Goal: Information Seeking & Learning: Understand process/instructions

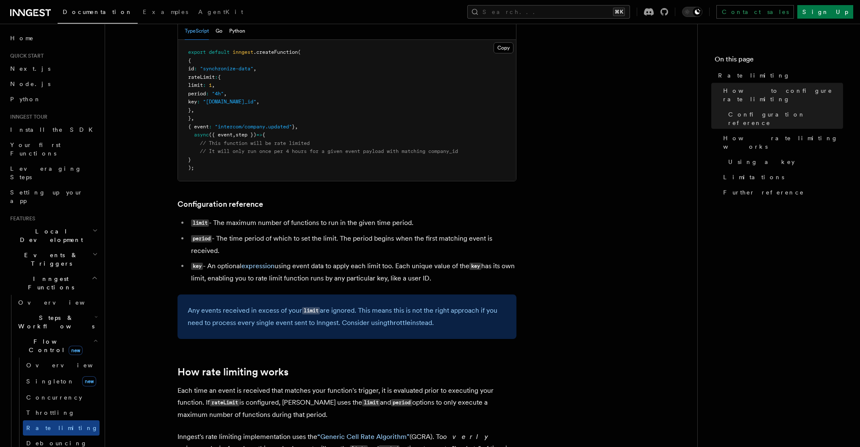
scroll to position [136, 0]
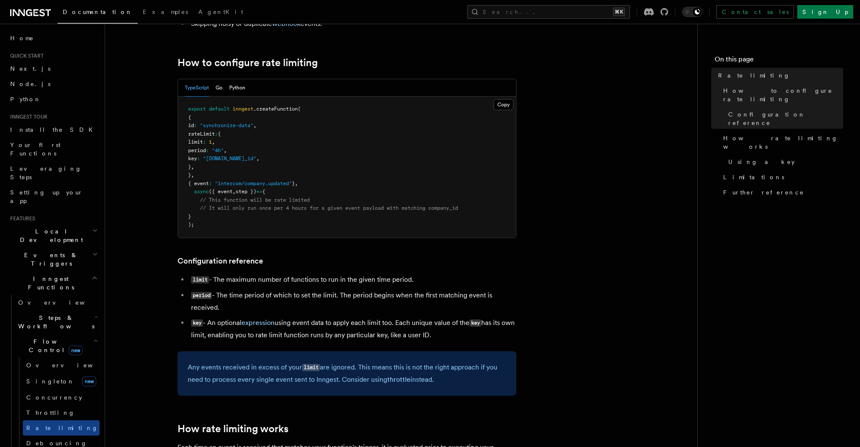
click at [301, 156] on pre "export default inngest .createFunction ( { id : "synchronize-data" , rateLimit …" at bounding box center [347, 167] width 338 height 141
click at [256, 159] on span ""[DOMAIN_NAME]_id"" at bounding box center [229, 158] width 53 height 6
click at [213, 131] on span "rateLimit" at bounding box center [201, 134] width 27 height 6
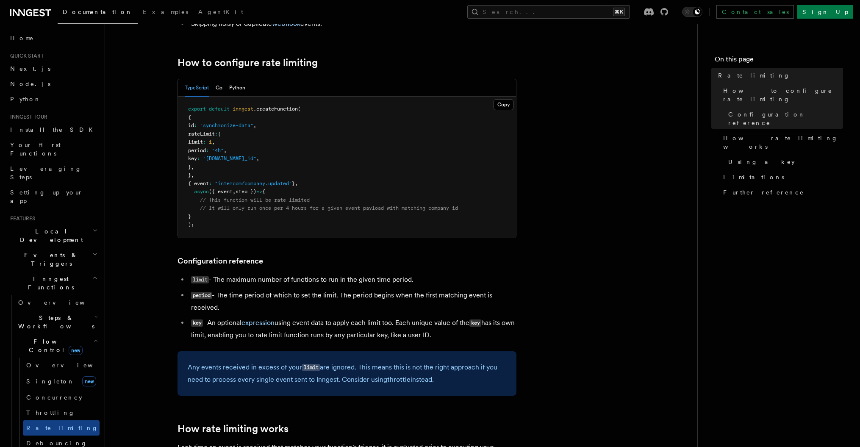
click at [264, 111] on span ".createFunction" at bounding box center [275, 109] width 44 height 6
copy span "createFunction"
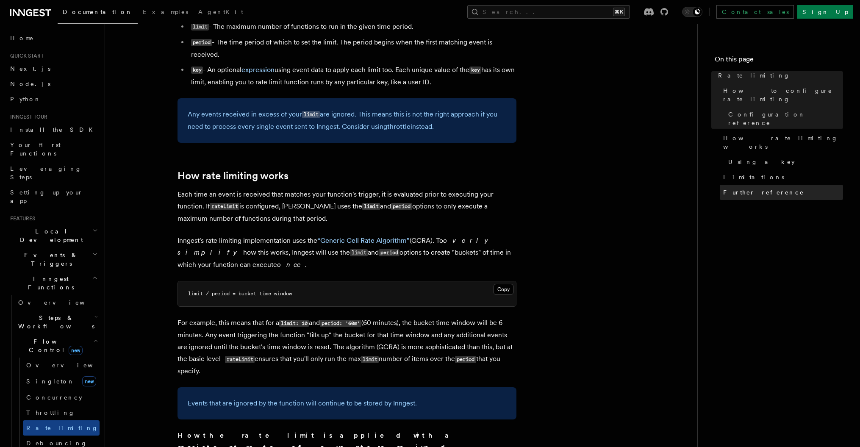
scroll to position [390, 0]
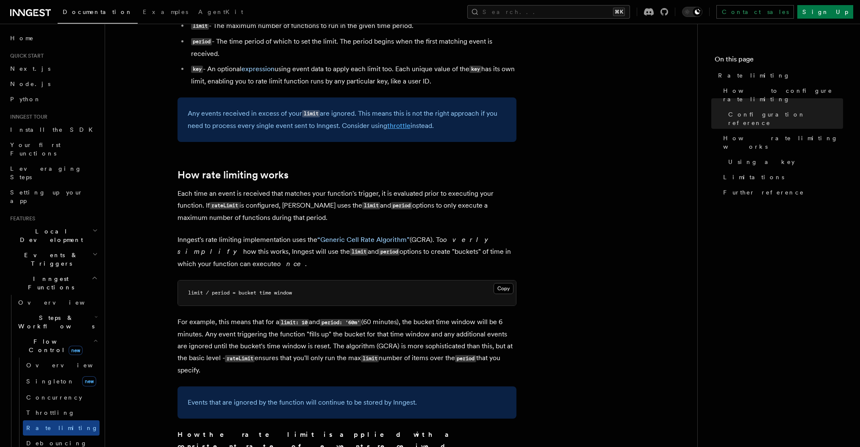
click at [394, 127] on link "throttle" at bounding box center [398, 126] width 23 height 8
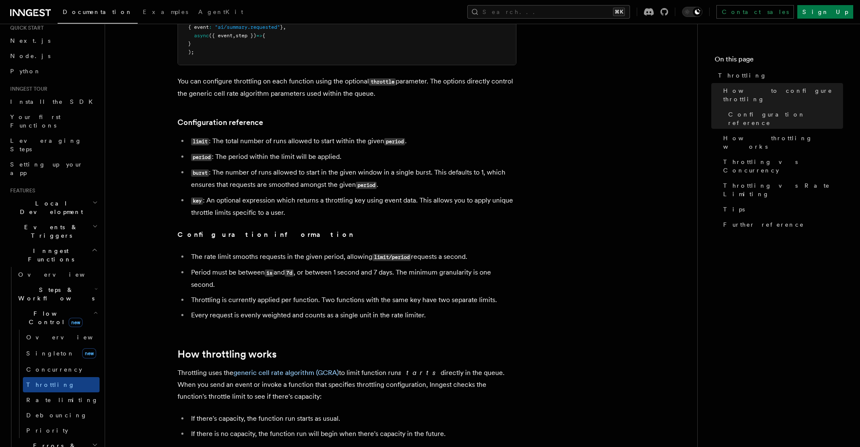
scroll to position [52, 0]
